Goal: Information Seeking & Learning: Learn about a topic

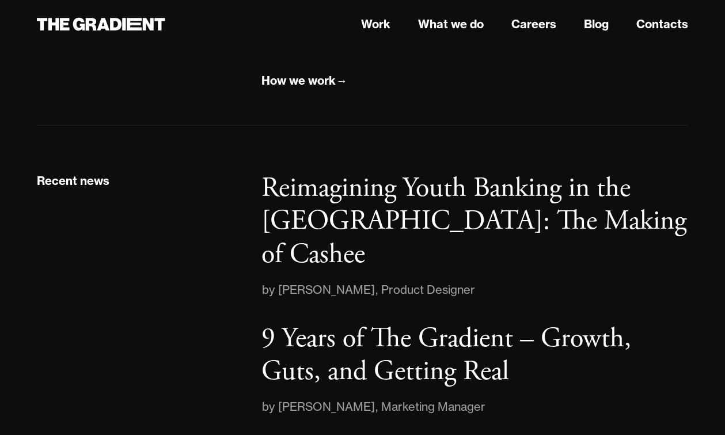
scroll to position [1502, 0]
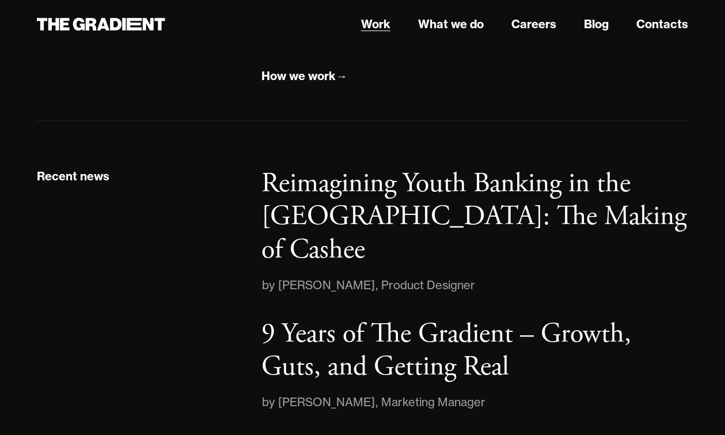
click at [376, 24] on link "Work" at bounding box center [375, 24] width 29 height 17
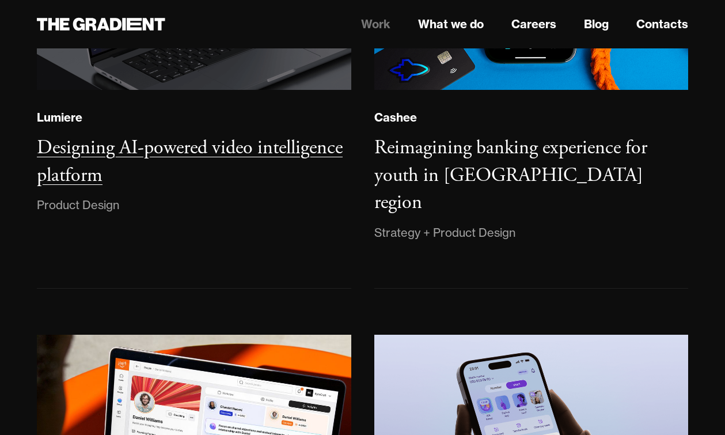
scroll to position [390, 0]
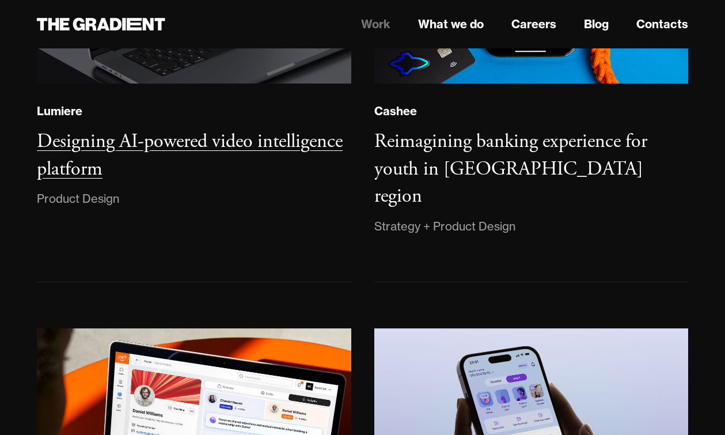
click at [293, 162] on div "Designing AI-powered video intelligence platform" at bounding box center [194, 155] width 314 height 55
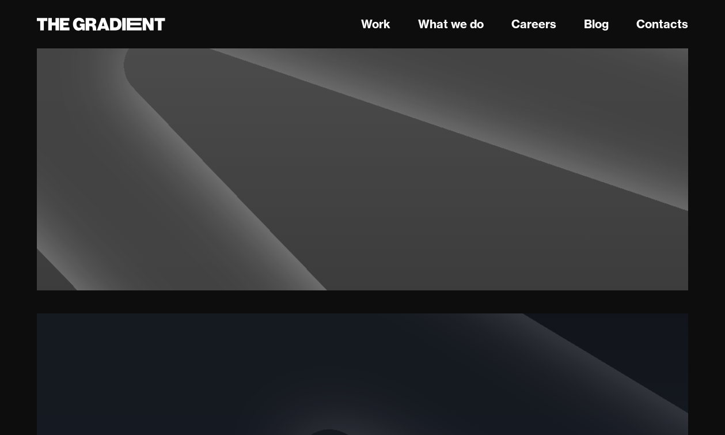
scroll to position [1791, 0]
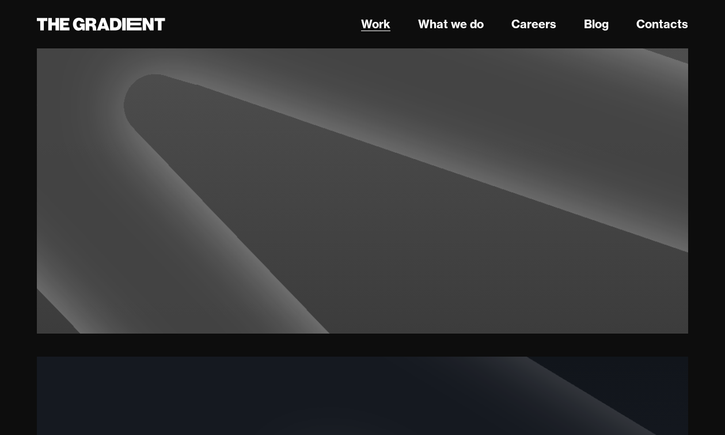
click at [387, 24] on link "Work" at bounding box center [375, 24] width 29 height 17
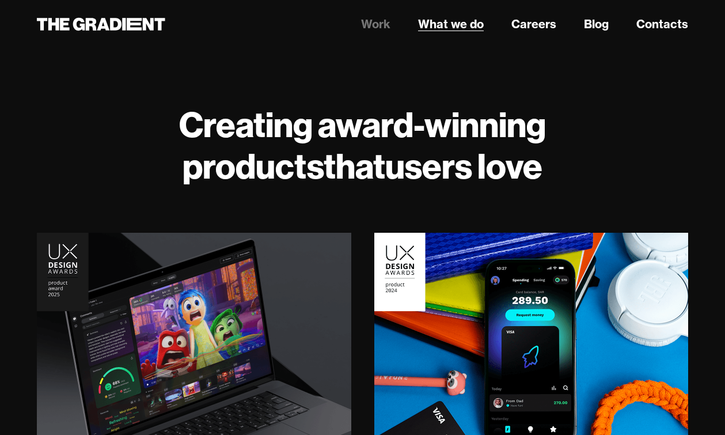
click at [459, 22] on link "What we do" at bounding box center [451, 24] width 66 height 17
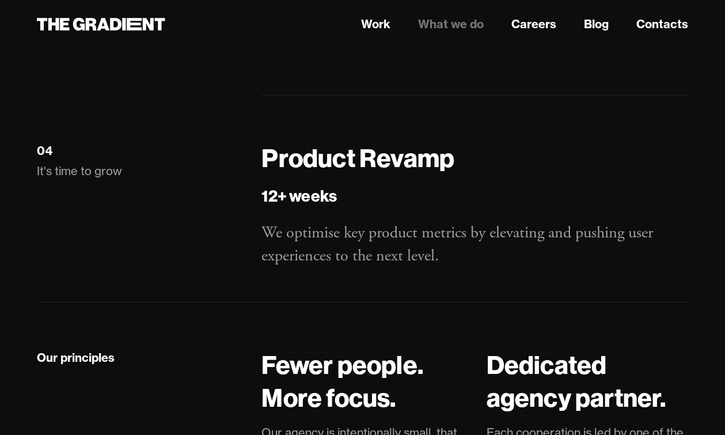
scroll to position [2039, 0]
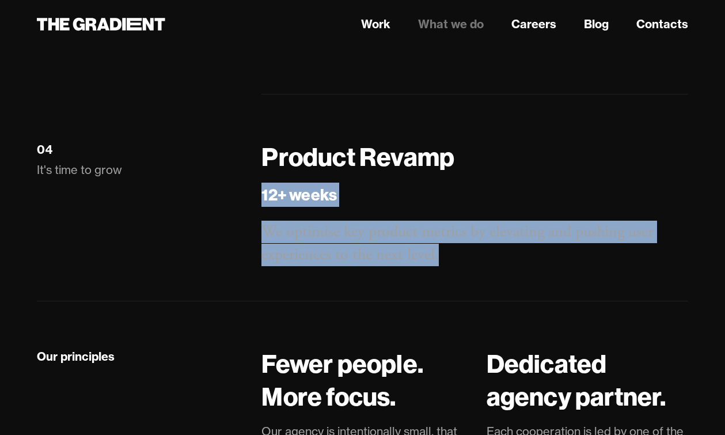
drag, startPoint x: 595, startPoint y: 282, endPoint x: 671, endPoint y: 142, distance: 159.2
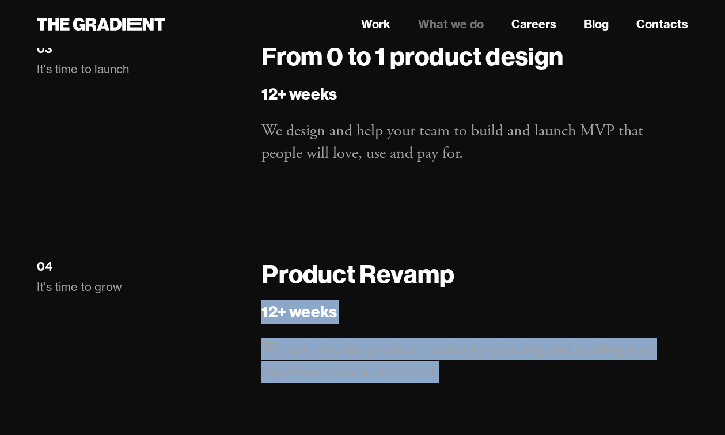
scroll to position [1835, 0]
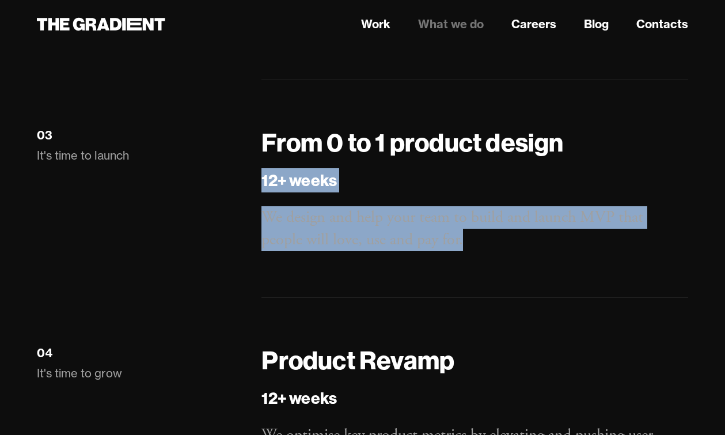
drag, startPoint x: 671, startPoint y: 137, endPoint x: 630, endPoint y: 268, distance: 137.5
click at [630, 268] on div "From 0 to 1 product design 12+ weeks We design and help your team to build and …" at bounding box center [474, 212] width 427 height 172
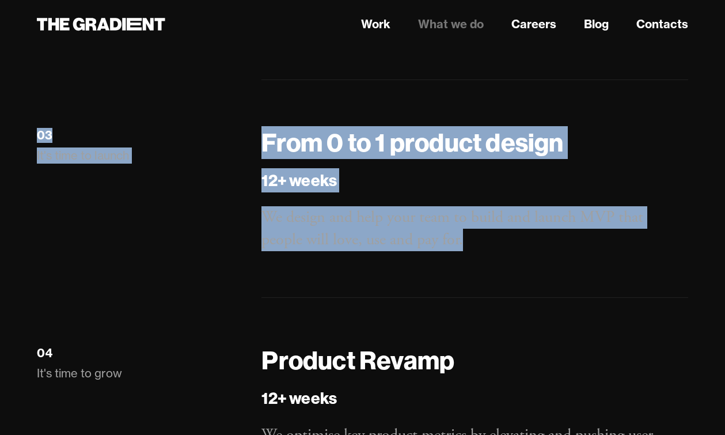
drag, startPoint x: 630, startPoint y: 268, endPoint x: 701, endPoint y: 124, distance: 160.7
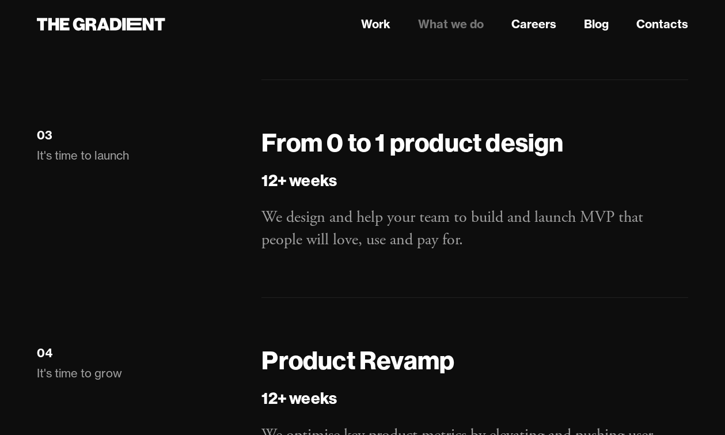
click at [697, 135] on div "From 0 to 1 product design 12+ weeks We design and help your team to build and …" at bounding box center [475, 235] width 450 height 218
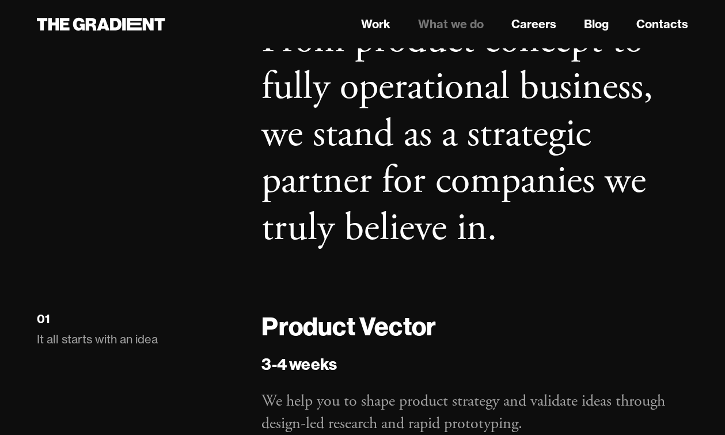
scroll to position [1415, 0]
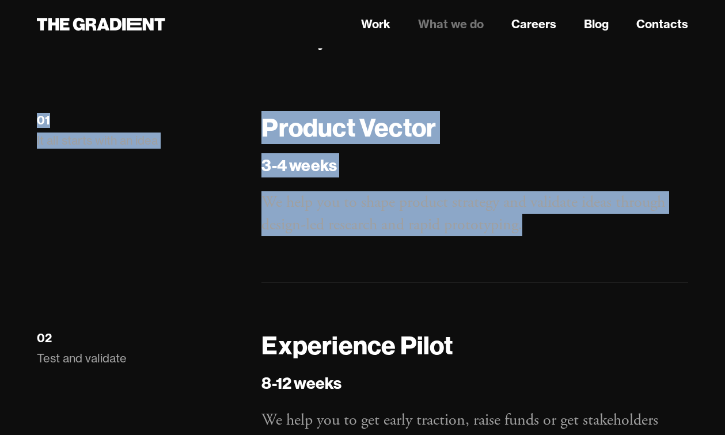
drag, startPoint x: 675, startPoint y: 89, endPoint x: 640, endPoint y: 234, distance: 149.8
click at [640, 234] on div "Our Services From product concept to fully operational business, we stand as a …" at bounding box center [362, 349] width 651 height 1153
click at [640, 234] on p "We help you to shape product strategy and validate ideas through design-led res…" at bounding box center [474, 213] width 427 height 45
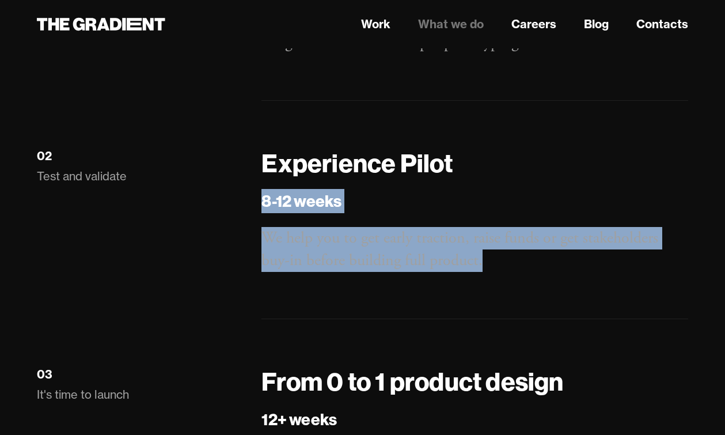
scroll to position [1597, 0]
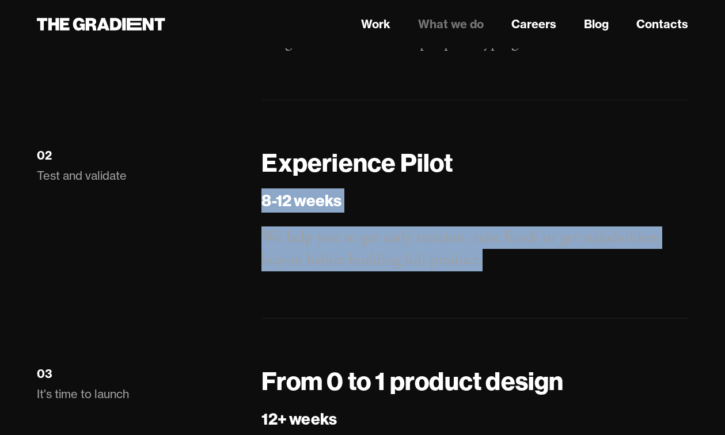
drag, startPoint x: 642, startPoint y: 181, endPoint x: 615, endPoint y: 318, distance: 139.7
click at [615, 318] on div "Experience Pilot 8-12 weeks We help you to get early traction, raise funds or g…" at bounding box center [475, 255] width 450 height 218
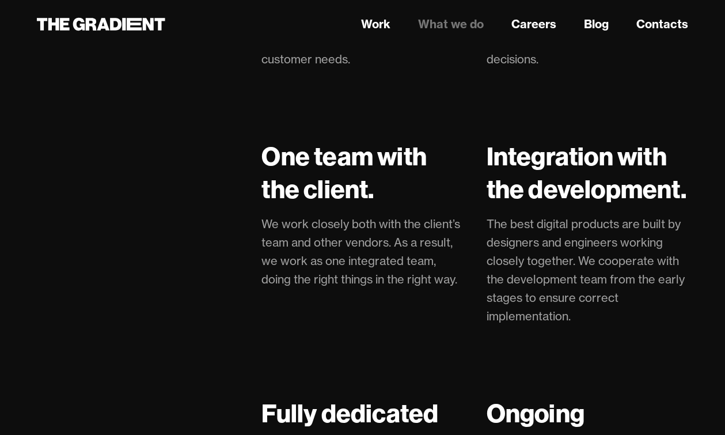
scroll to position [2708, 0]
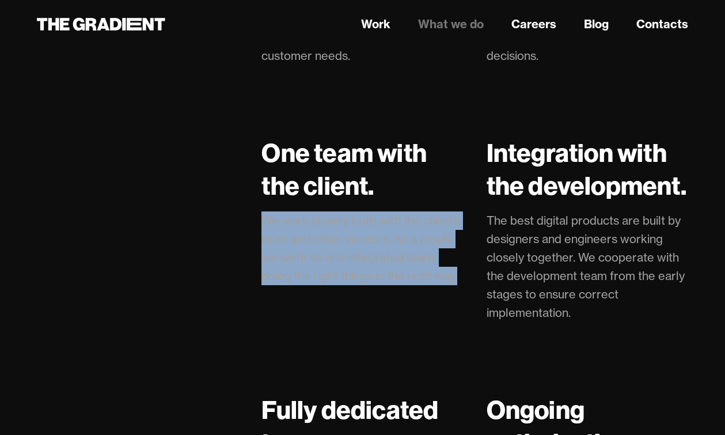
drag, startPoint x: 441, startPoint y: 205, endPoint x: 431, endPoint y: 298, distance: 93.3
click at [431, 298] on div "One team with the client. We work closely both with the client’s team and other…" at bounding box center [362, 241] width 202 height 211
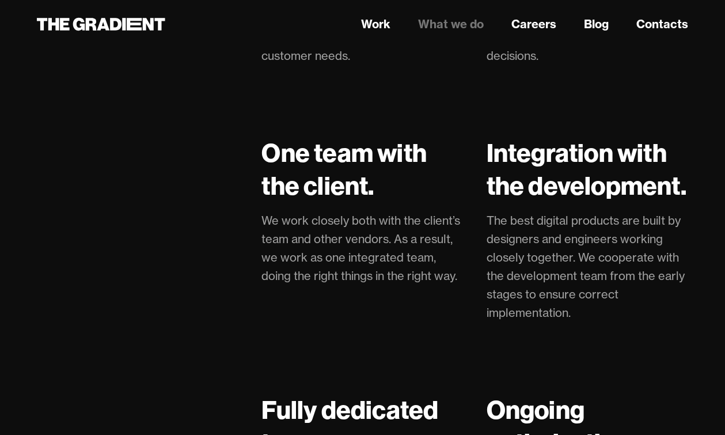
click at [431, 298] on div "One team with the client. We work closely both with the client’s team and other…" at bounding box center [362, 241] width 202 height 211
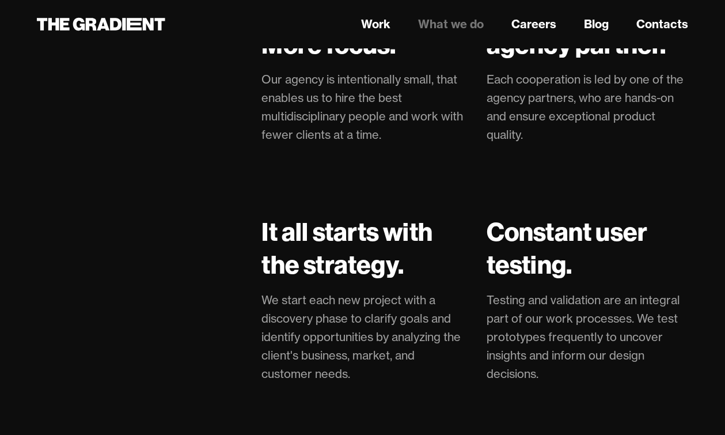
scroll to position [2366, 0]
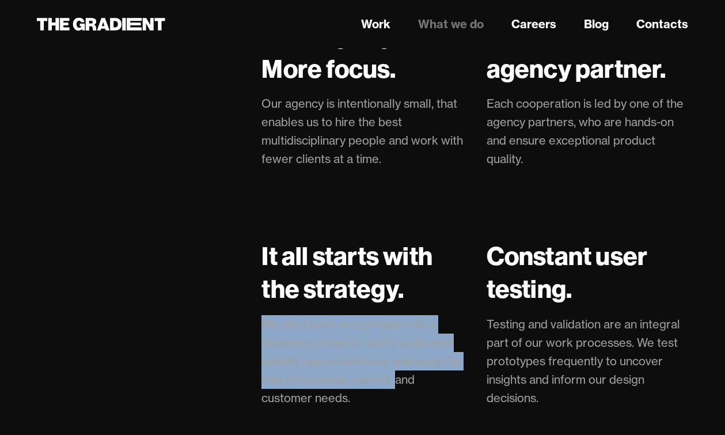
drag, startPoint x: 429, startPoint y: 301, endPoint x: 417, endPoint y: 383, distance: 83.9
click at [417, 383] on div "It all starts with the strategy. We start each new project with a discovery pha…" at bounding box center [362, 336] width 202 height 192
click at [417, 383] on p "We start each new project with a discovery phase to clarify goals and identify …" at bounding box center [362, 361] width 202 height 92
drag, startPoint x: 417, startPoint y: 383, endPoint x: 454, endPoint y: 295, distance: 95.7
click at [454, 295] on div "It all starts with the strategy. We start each new project with a discovery pha…" at bounding box center [362, 336] width 202 height 192
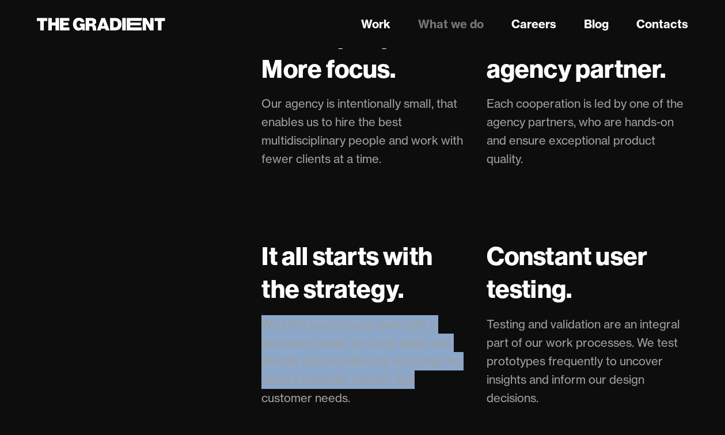
click at [454, 295] on h4 "It all starts with the strategy." at bounding box center [362, 273] width 202 height 66
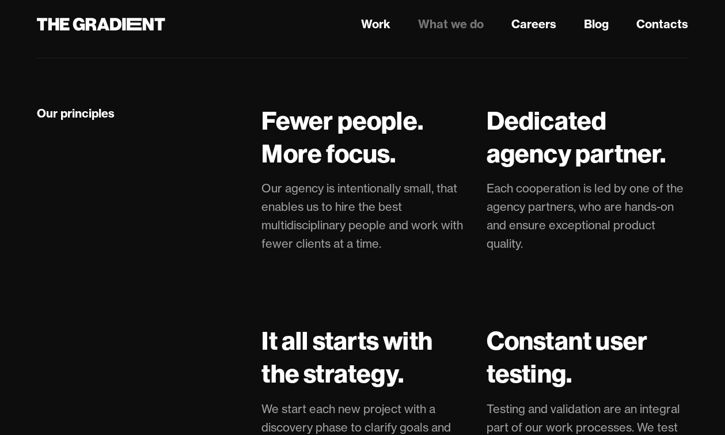
scroll to position [2278, 0]
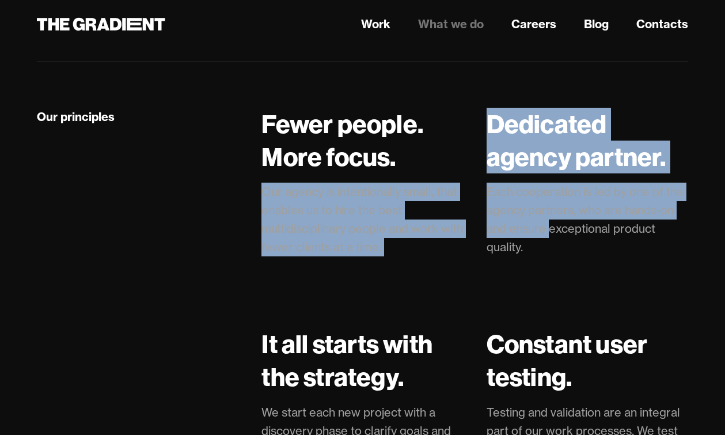
drag, startPoint x: 454, startPoint y: 295, endPoint x: 546, endPoint y: 227, distance: 115.3
click at [546, 227] on p "Each cooperation is led by one of the agency partners, who are hands-on and ens…" at bounding box center [587, 220] width 202 height 74
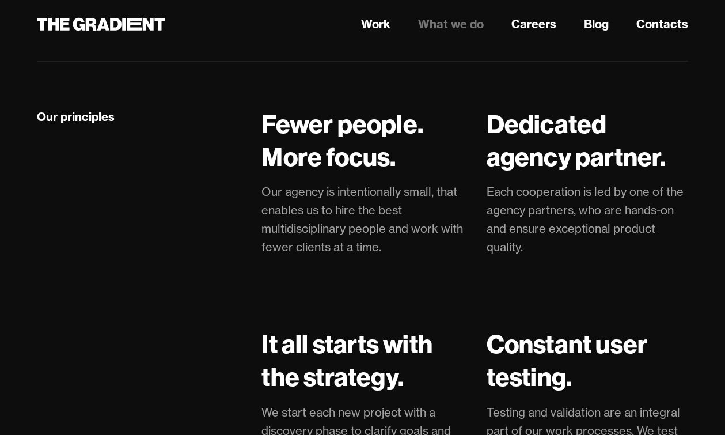
click at [390, 236] on p "Our agency is intentionally small, that enables us to hire the best multidiscip…" at bounding box center [362, 220] width 202 height 74
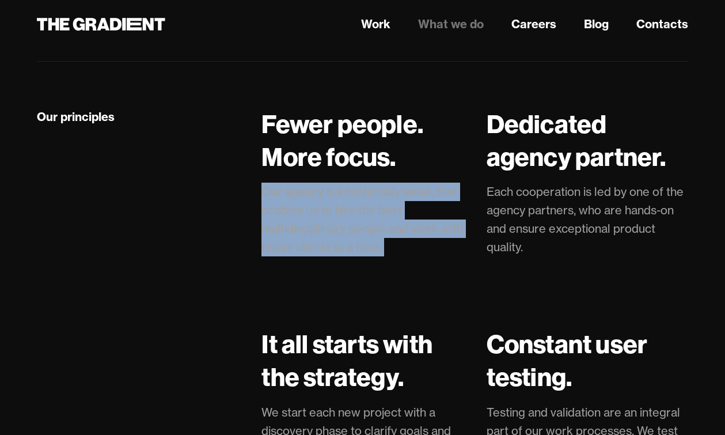
click at [390, 236] on p "Our agency is intentionally small, that enables us to hire the best multidiscip…" at bounding box center [362, 220] width 202 height 74
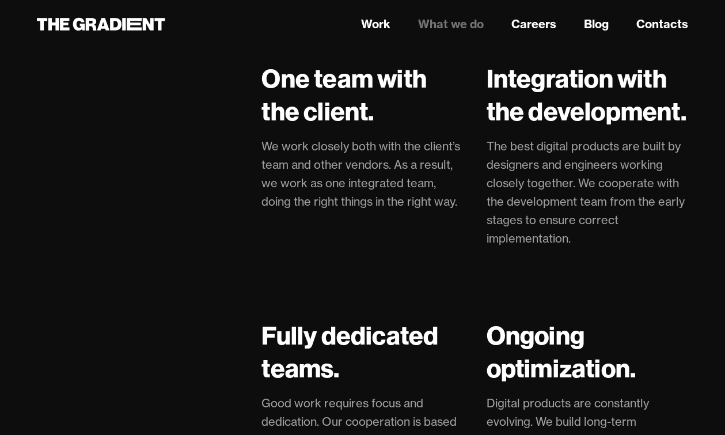
scroll to position [2787, 0]
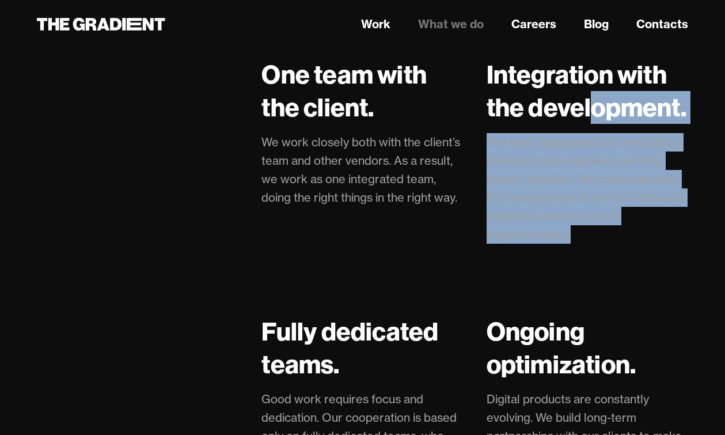
drag, startPoint x: 594, startPoint y: 121, endPoint x: 518, endPoint y: 254, distance: 153.5
click at [518, 254] on div "Integration with the development. The best digital products are built by design…" at bounding box center [587, 163] width 202 height 211
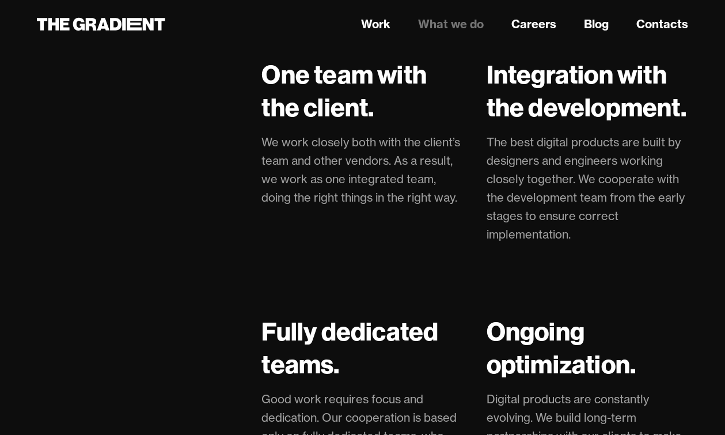
click at [518, 254] on div "Integration with the development. The best digital products are built by design…" at bounding box center [587, 163] width 202 height 211
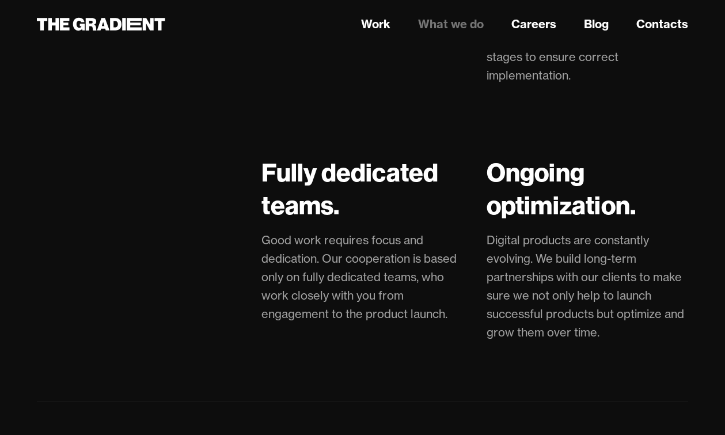
scroll to position [3053, 0]
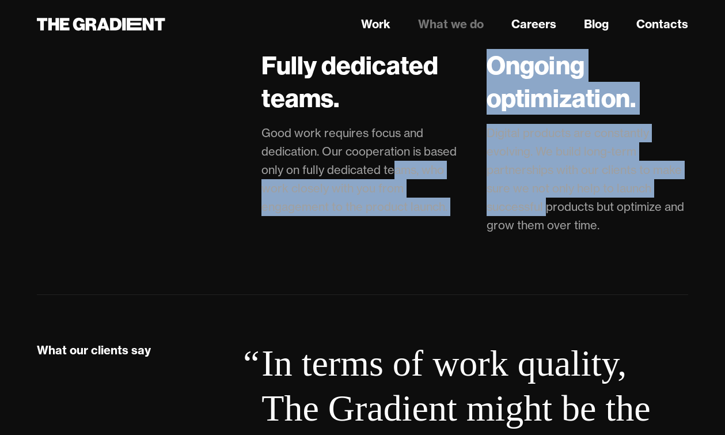
drag, startPoint x: 541, startPoint y: 199, endPoint x: 392, endPoint y: 168, distance: 152.3
click at [392, 168] on p "Good work requires focus and dedication. Our cooperation is based only on fully…" at bounding box center [362, 170] width 202 height 92
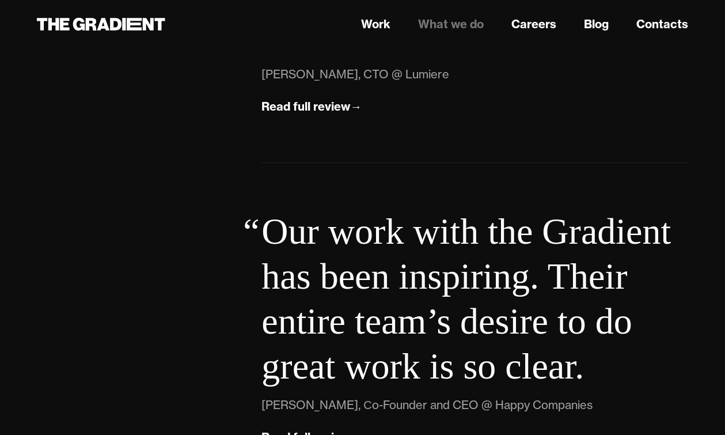
scroll to position [4437, 0]
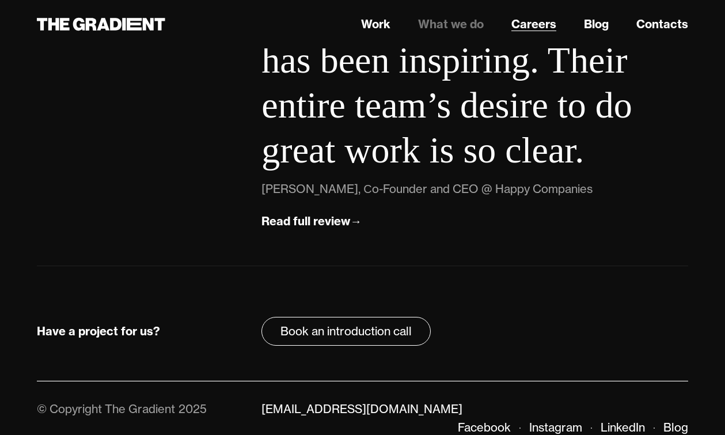
click at [536, 23] on link "Careers" at bounding box center [533, 24] width 45 height 17
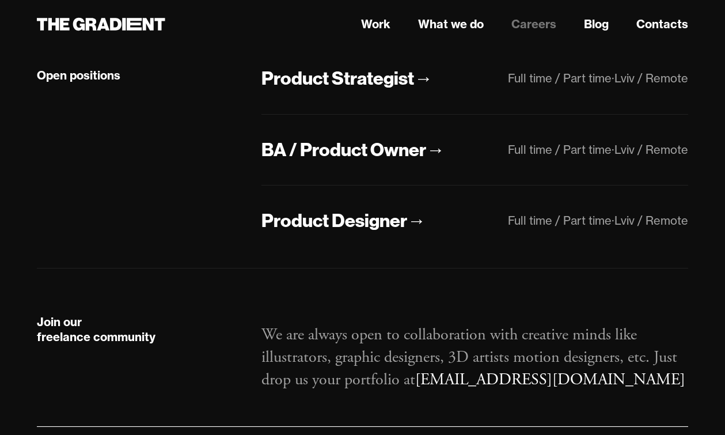
scroll to position [328, 0]
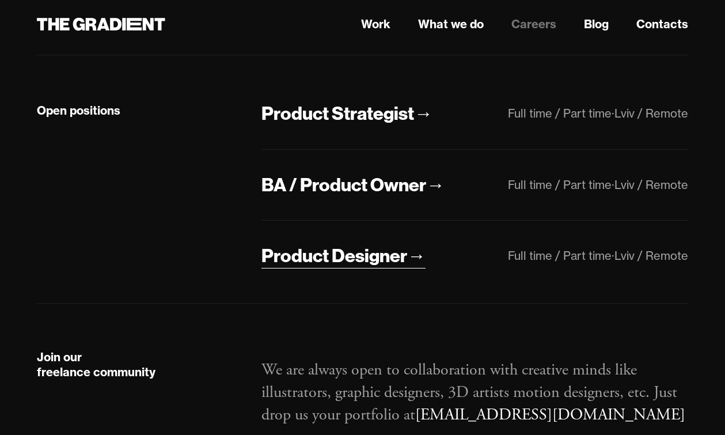
click at [373, 265] on div "Product Designer" at bounding box center [334, 256] width 146 height 24
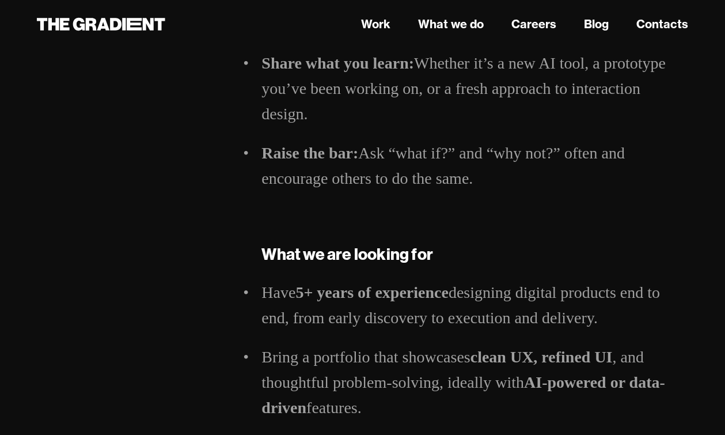
scroll to position [1246, 0]
